Goal: Task Accomplishment & Management: Manage account settings

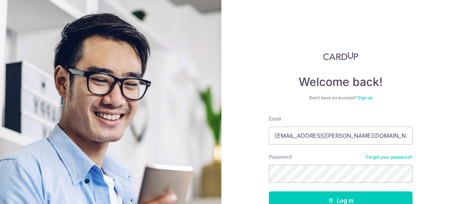
scroll to position [45, 0]
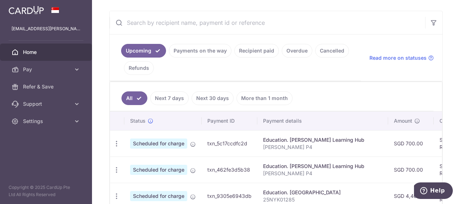
click at [189, 53] on link "Payments on the way" at bounding box center [200, 51] width 63 height 14
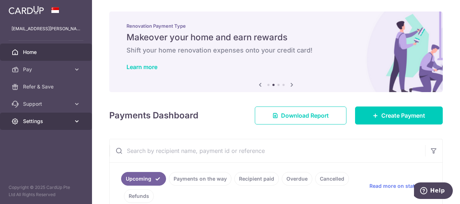
click at [56, 124] on span "Settings" at bounding box center [46, 120] width 47 height 7
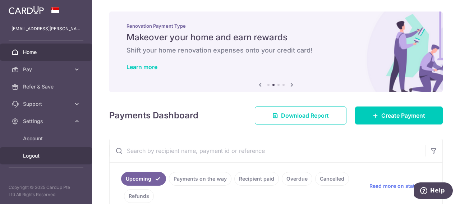
click at [34, 151] on link "Logout" at bounding box center [46, 155] width 92 height 17
